Goal: Transaction & Acquisition: Purchase product/service

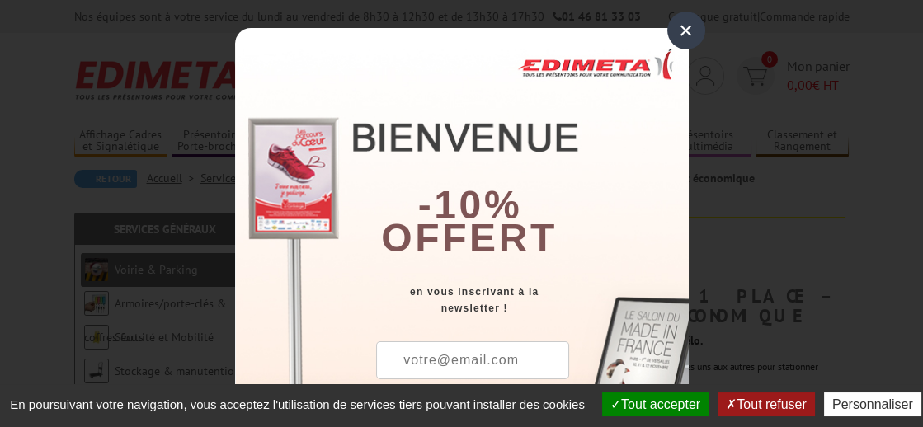
click at [814, 392] on button "Tout refuser" at bounding box center [765, 404] width 96 height 24
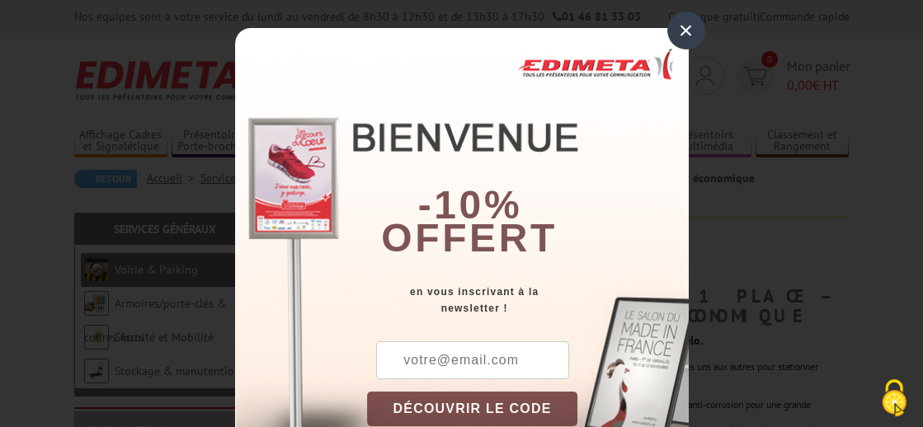
click at [815, 379] on div "× -10% offert en vous inscrivant à la newsletter ! DÉCOUVRIR LE CODE Copier le …" at bounding box center [461, 213] width 923 height 427
click at [694, 29] on div "×" at bounding box center [686, 31] width 38 height 38
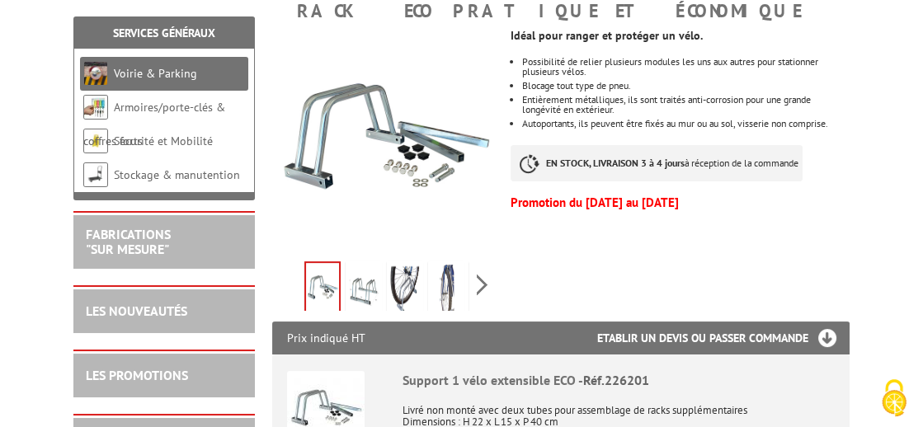
scroll to position [315, 0]
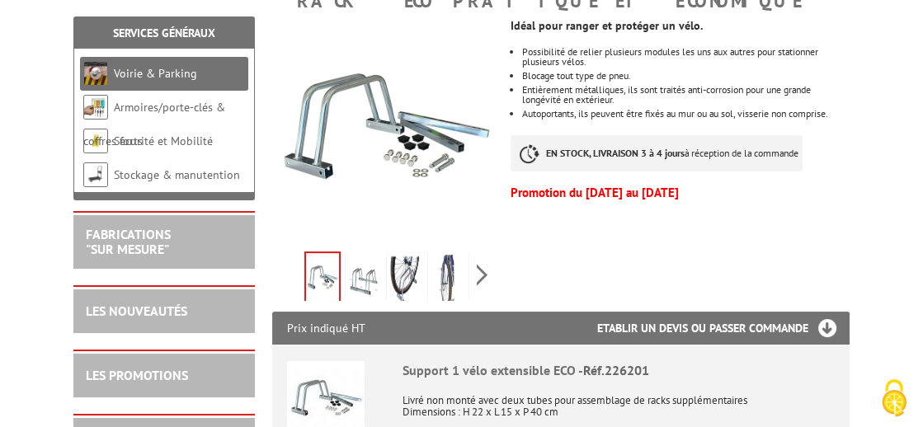
click at [214, 315] on div "LES NOUVEAUTÉS" at bounding box center [164, 311] width 157 height 19
click at [219, 305] on div "LES NOUVEAUTÉS" at bounding box center [164, 311] width 157 height 19
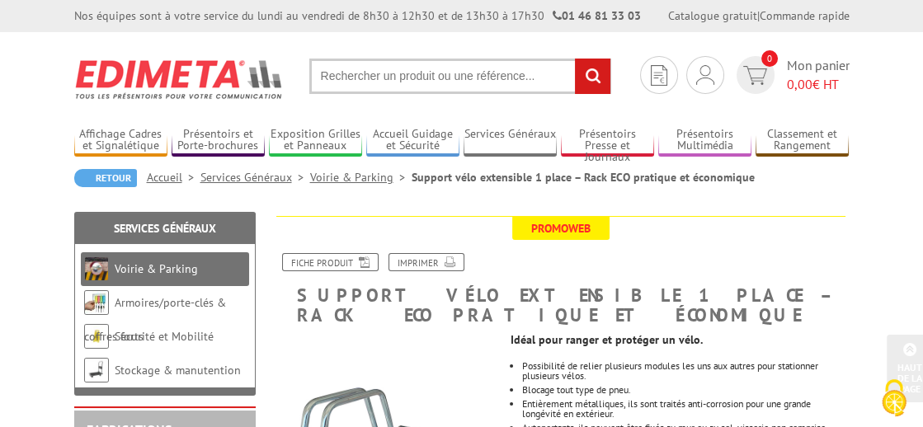
scroll to position [0, 0]
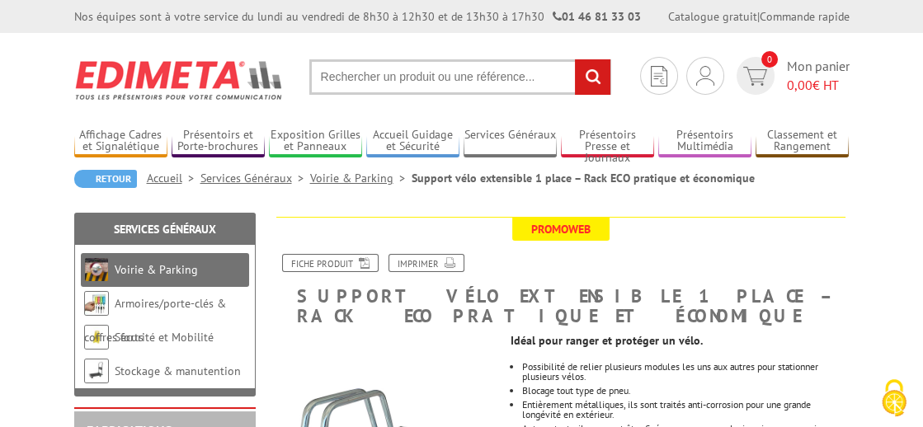
click at [358, 176] on link "Voirie & Parking" at bounding box center [360, 178] width 101 height 15
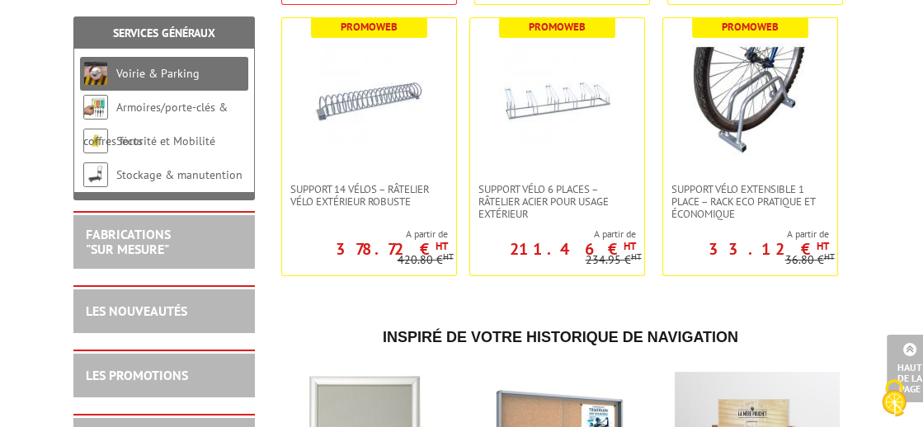
scroll to position [603, 0]
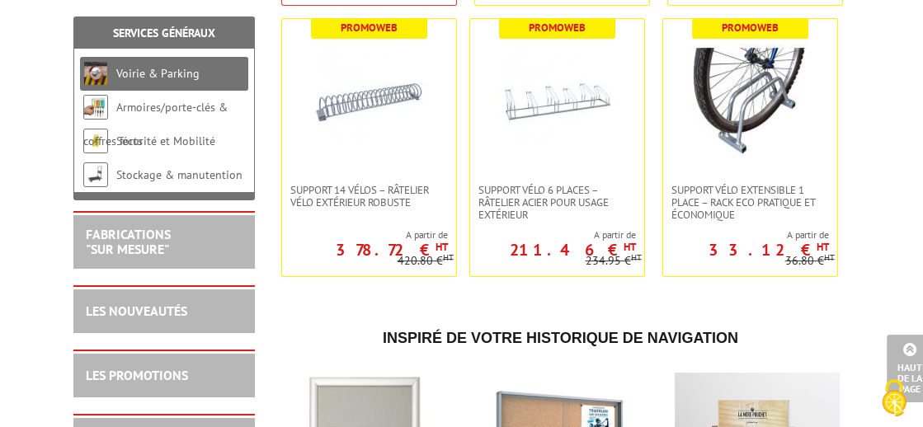
click at [783, 255] on p "33.12 € HT" at bounding box center [768, 250] width 120 height 10
click at [774, 206] on span "Support vélo extensible 1 place – Rack ECO pratique et économique" at bounding box center [749, 202] width 157 height 37
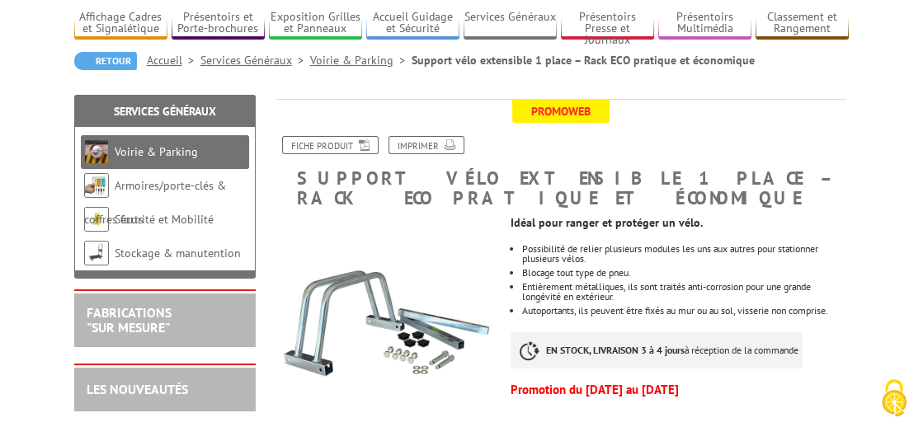
scroll to position [141, 0]
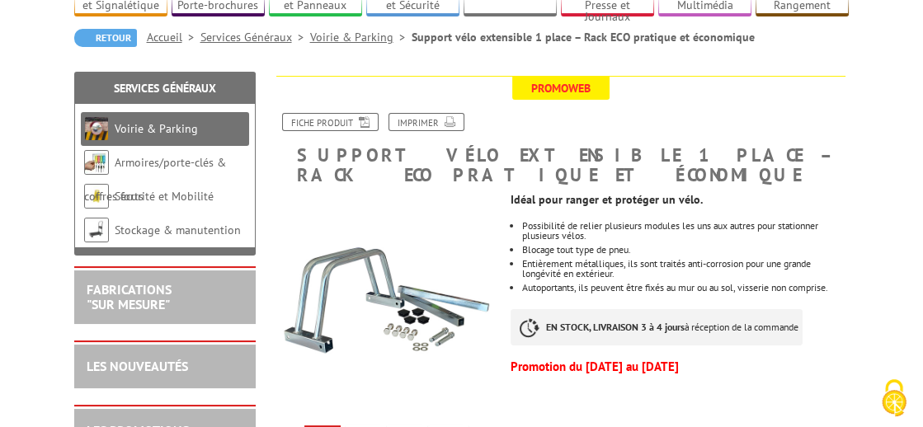
click at [918, 378] on button "Cookies (fenêtre modale)" at bounding box center [894, 399] width 58 height 56
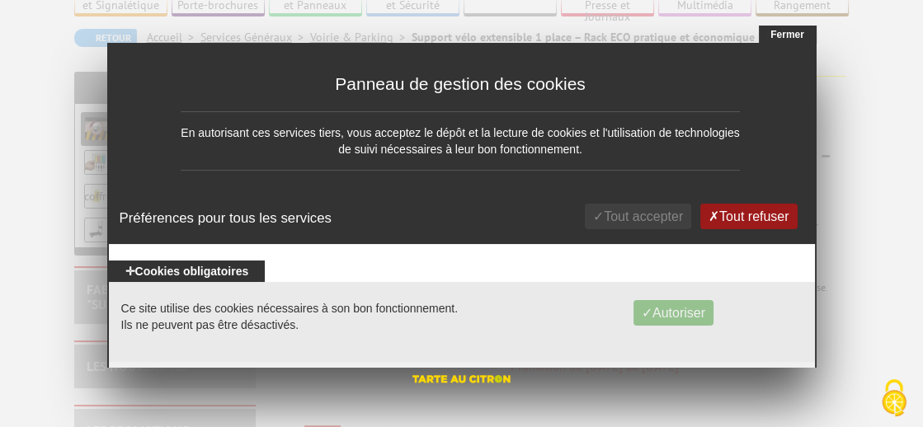
click at [775, 214] on button "Tout refuser" at bounding box center [748, 217] width 96 height 26
click at [760, 220] on button "Tout refuser" at bounding box center [748, 217] width 96 height 26
click at [802, 40] on button "Fermer" at bounding box center [788, 35] width 58 height 18
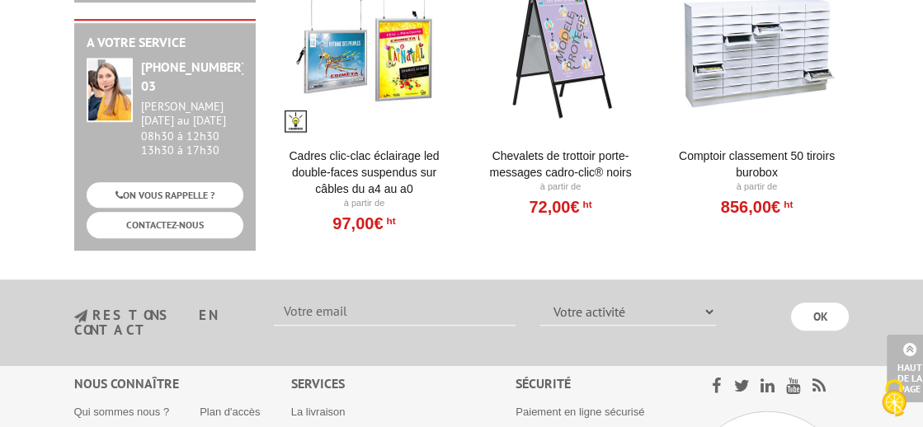
scroll to position [1530, 0]
